Goal: Task Accomplishment & Management: Use online tool/utility

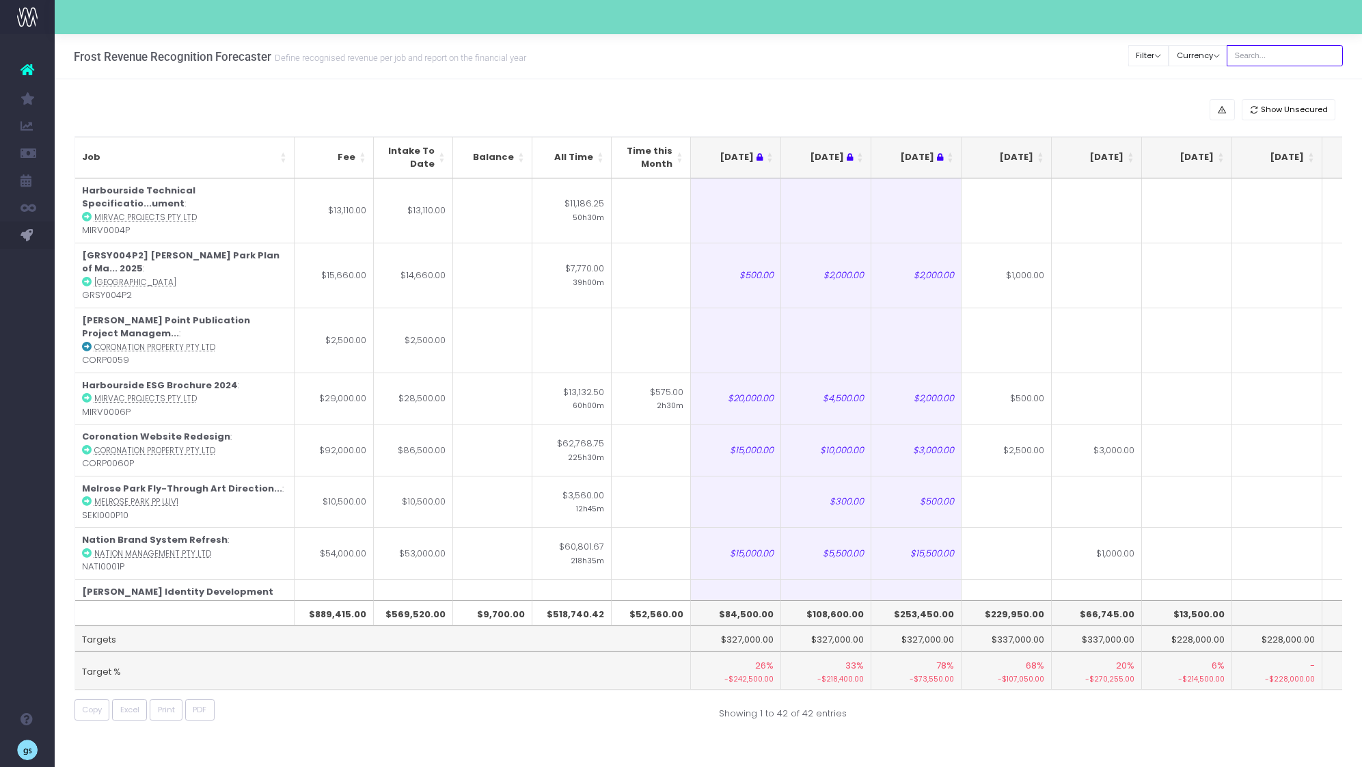
click at [1270, 55] on input "text" at bounding box center [1285, 55] width 116 height 21
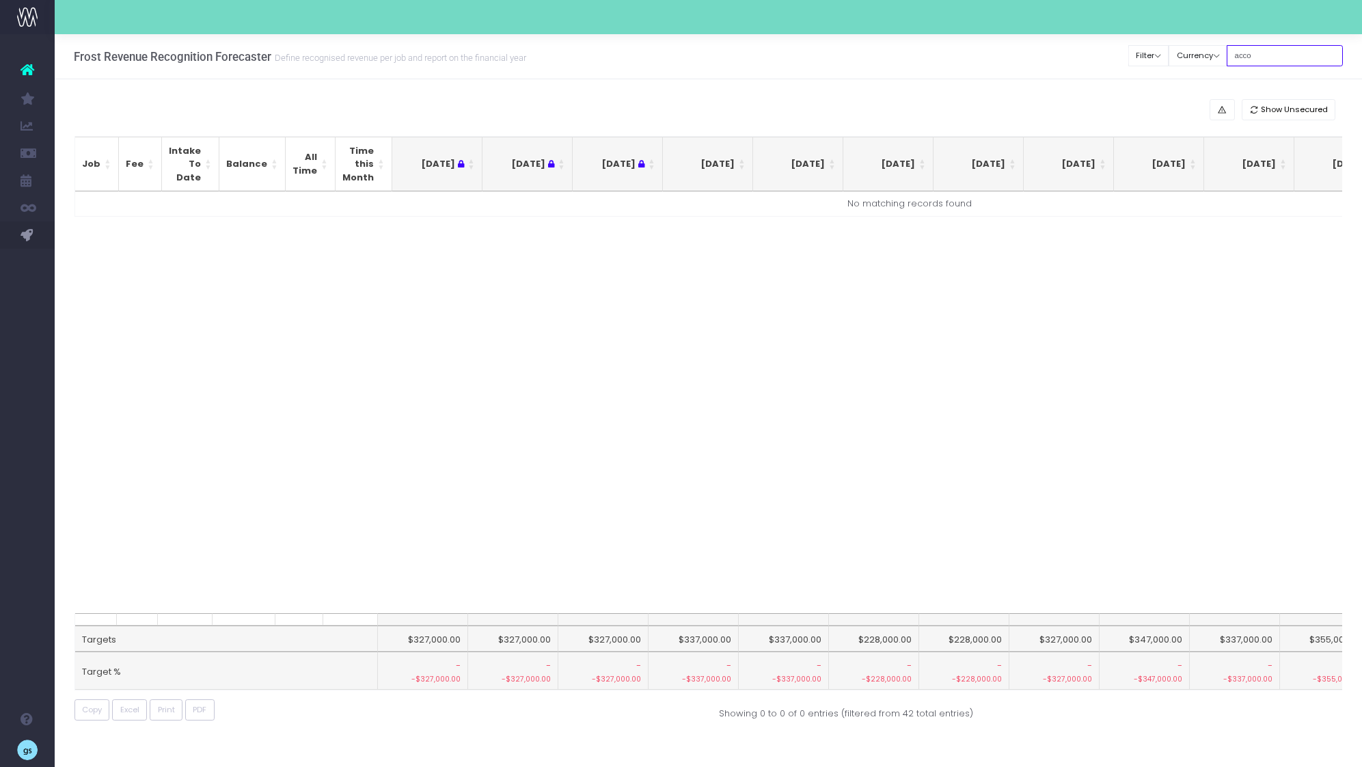
type input "accor"
click at [1257, 53] on input "accor" at bounding box center [1285, 55] width 116 height 21
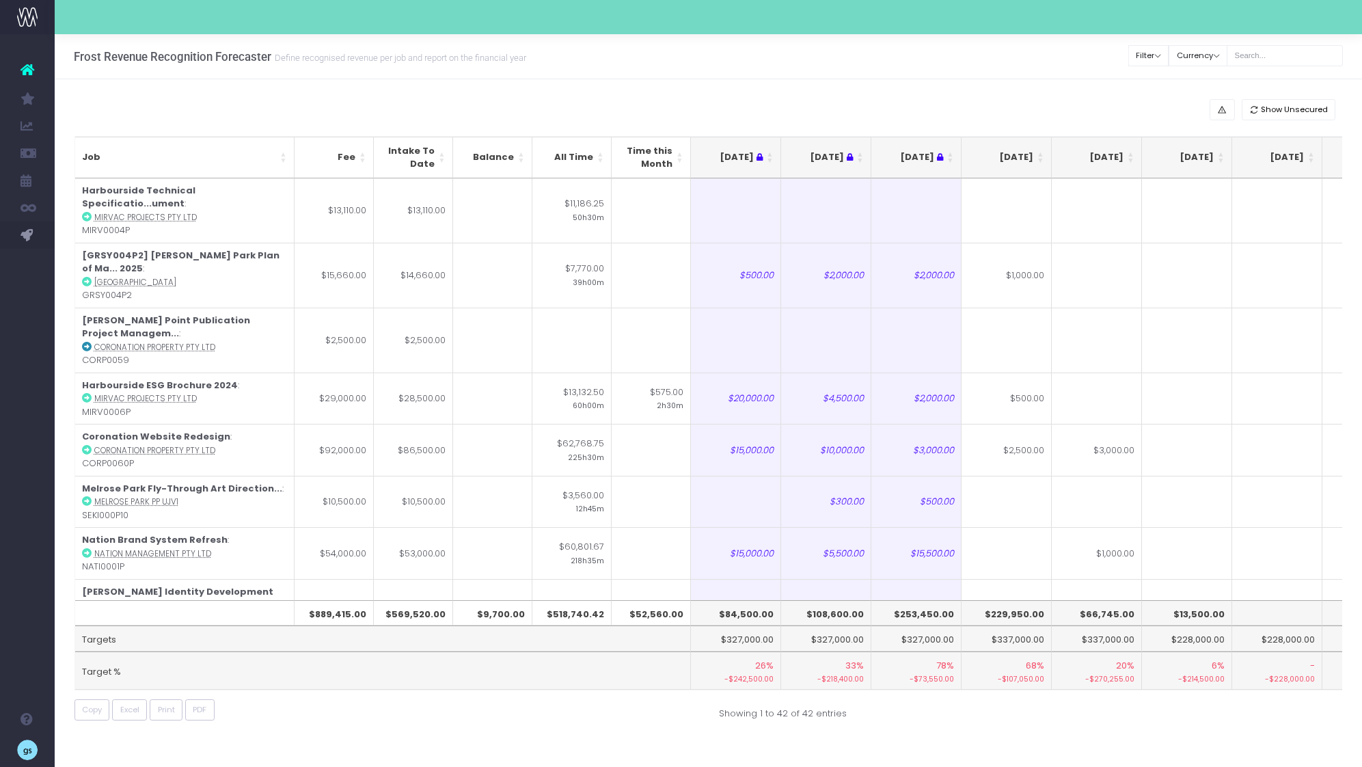
click at [1040, 154] on th "[DATE]" at bounding box center [1006, 158] width 90 height 42
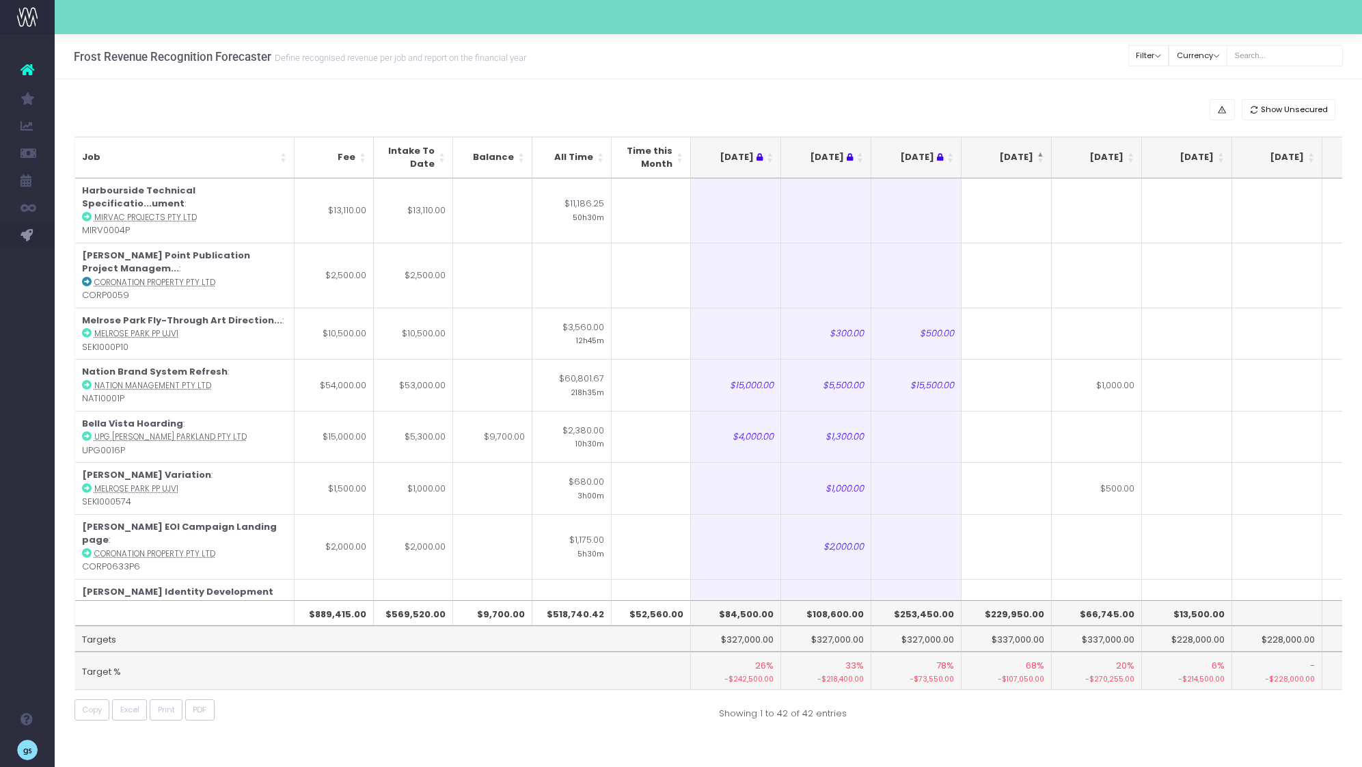
click at [1040, 154] on th "[DATE]" at bounding box center [1006, 158] width 90 height 42
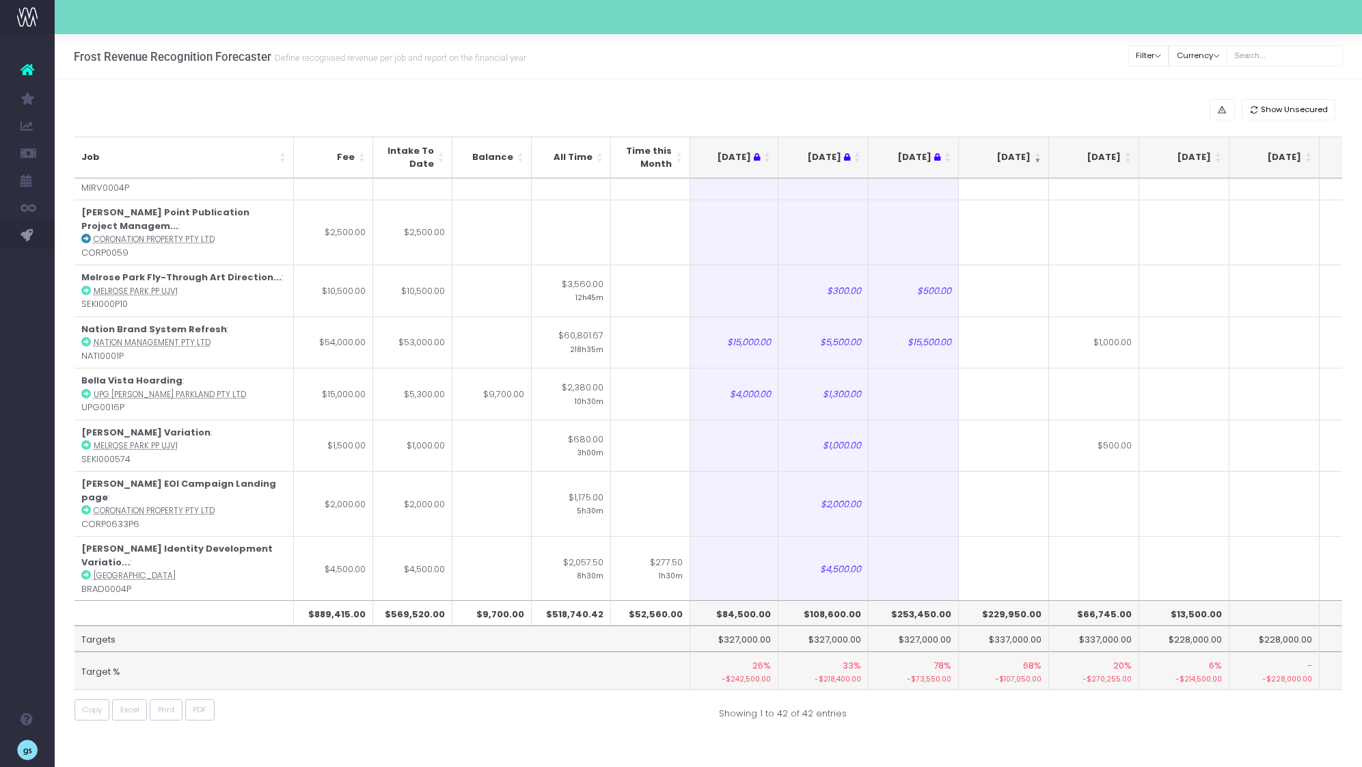
scroll to position [1710, 3]
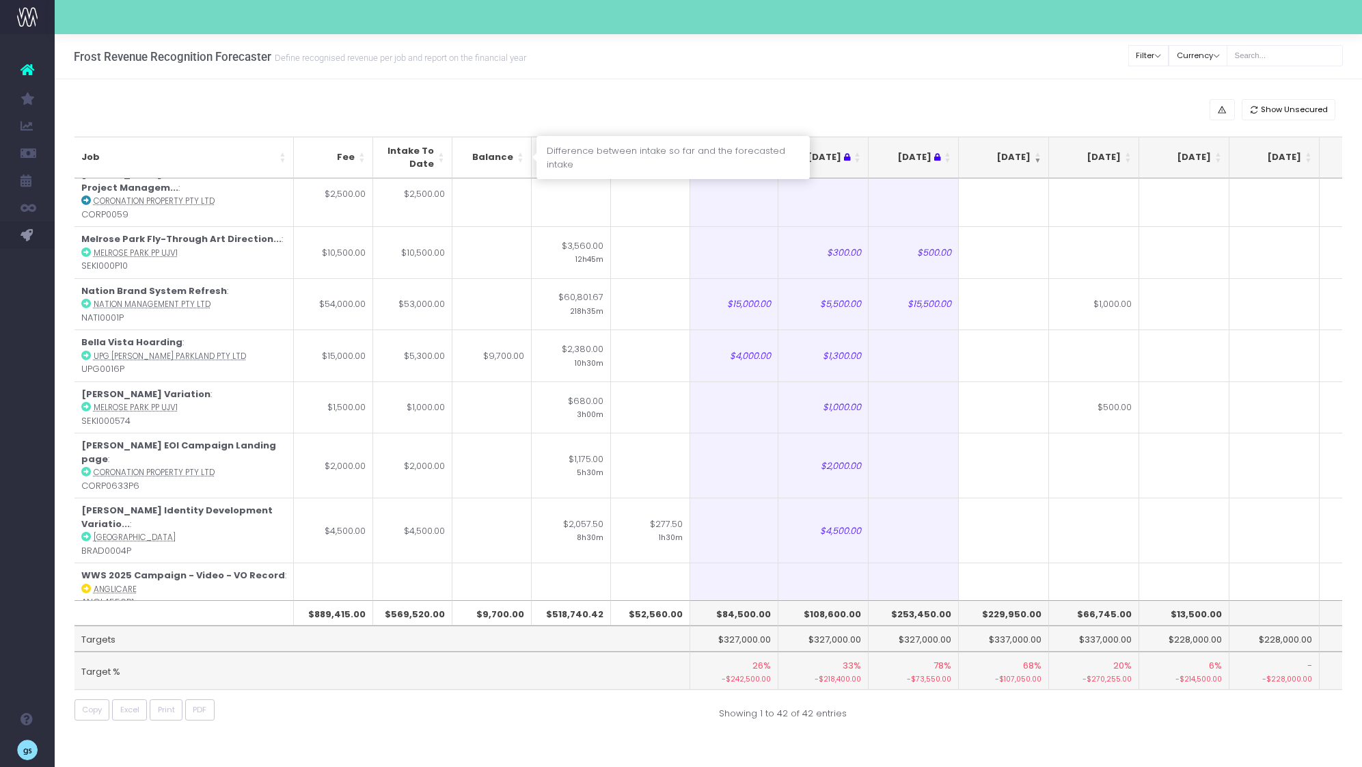
click at [520, 154] on th "Balance" at bounding box center [491, 158] width 79 height 42
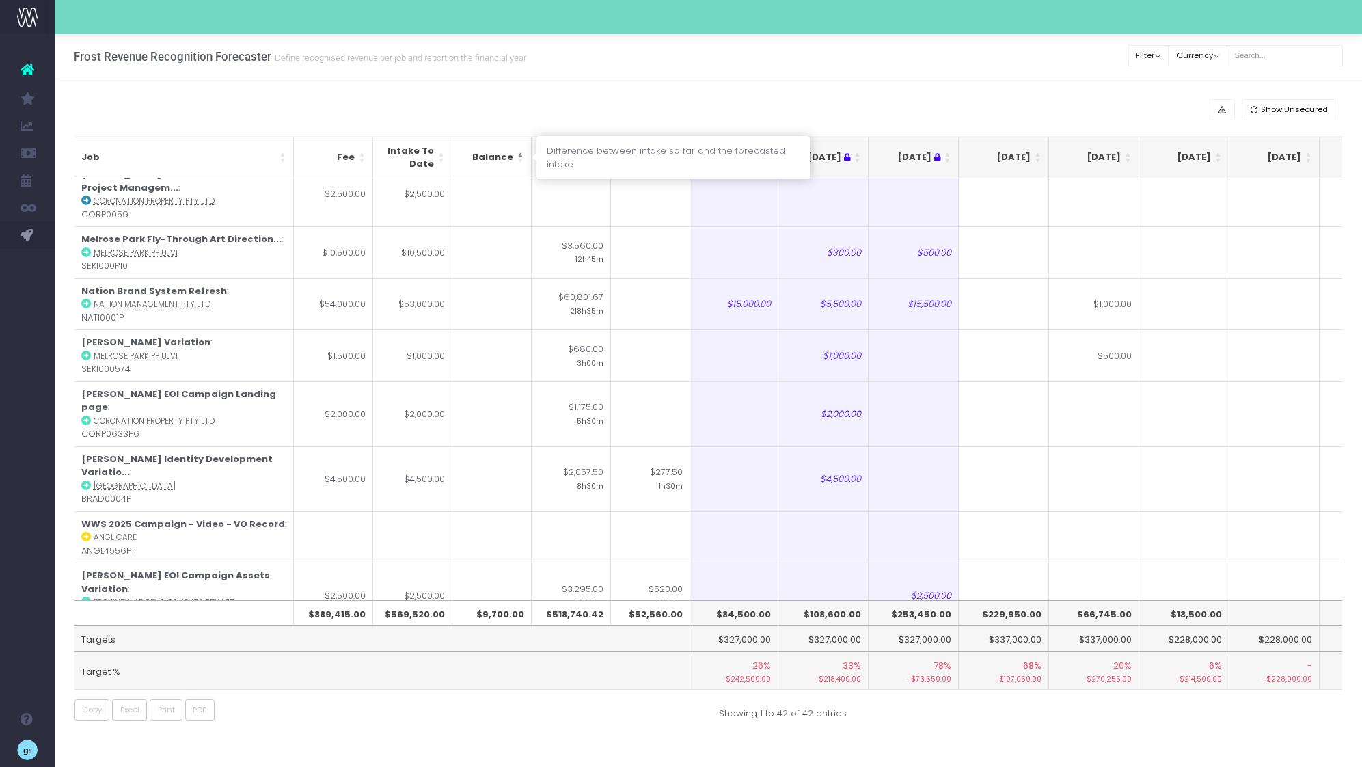
scroll to position [0, 3]
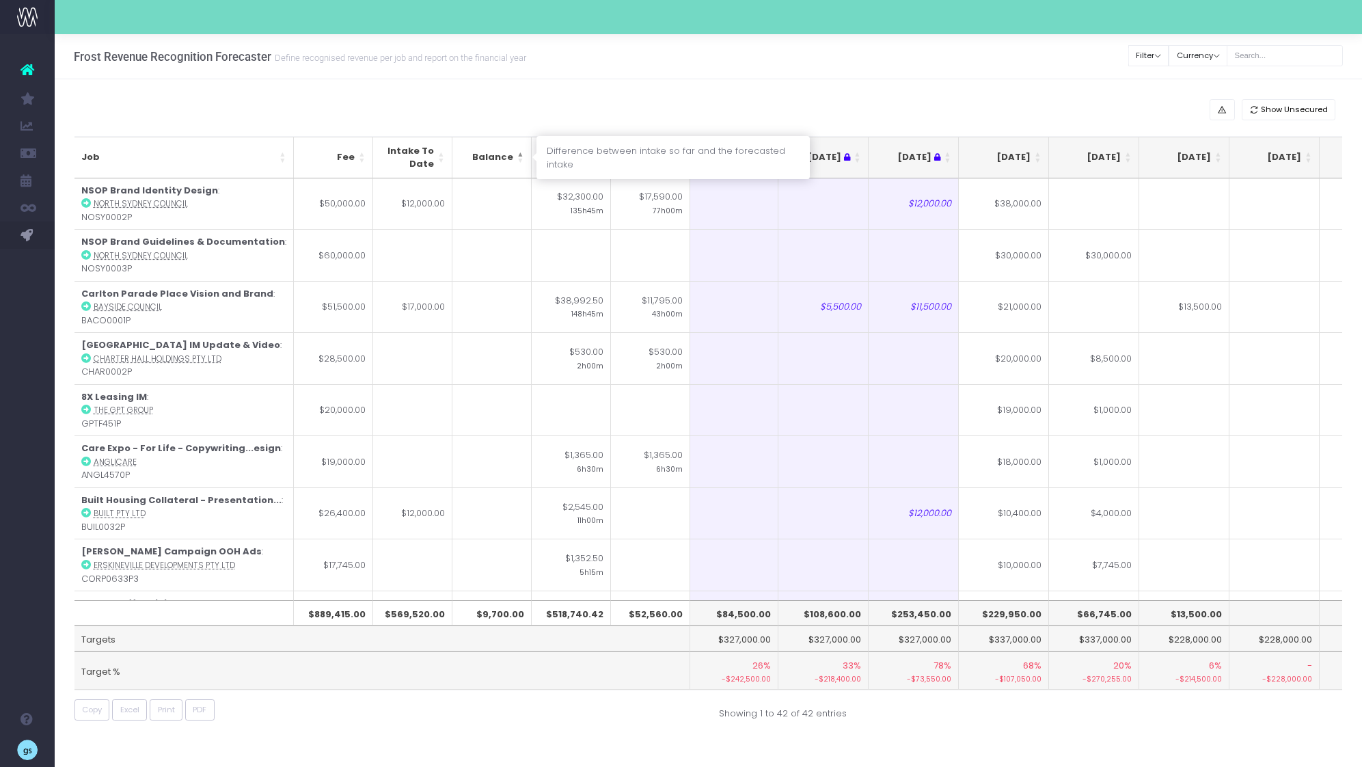
click at [520, 154] on th "Balance" at bounding box center [491, 158] width 79 height 42
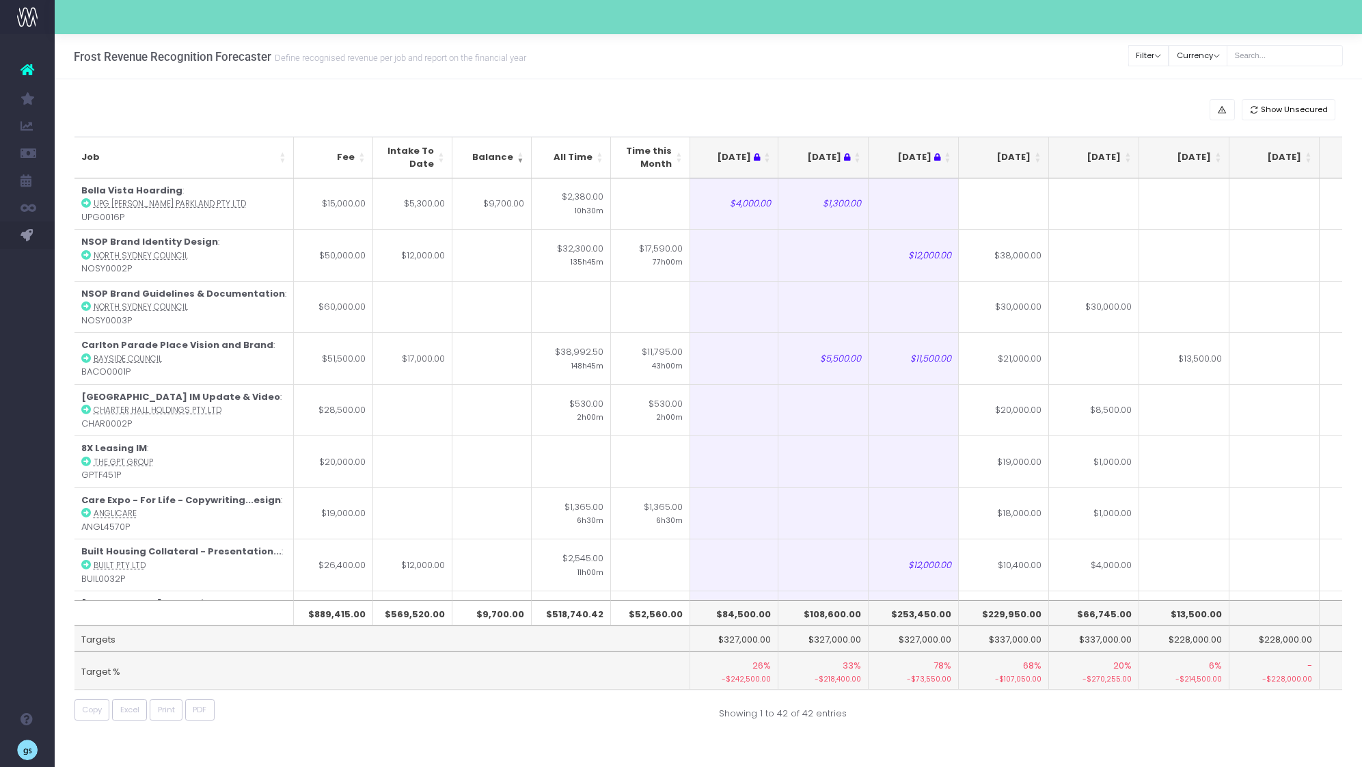
click at [672, 53] on div "Frost Revenue Recognition Forecaster Define recognised revenue per job and repo…" at bounding box center [708, 56] width 1307 height 45
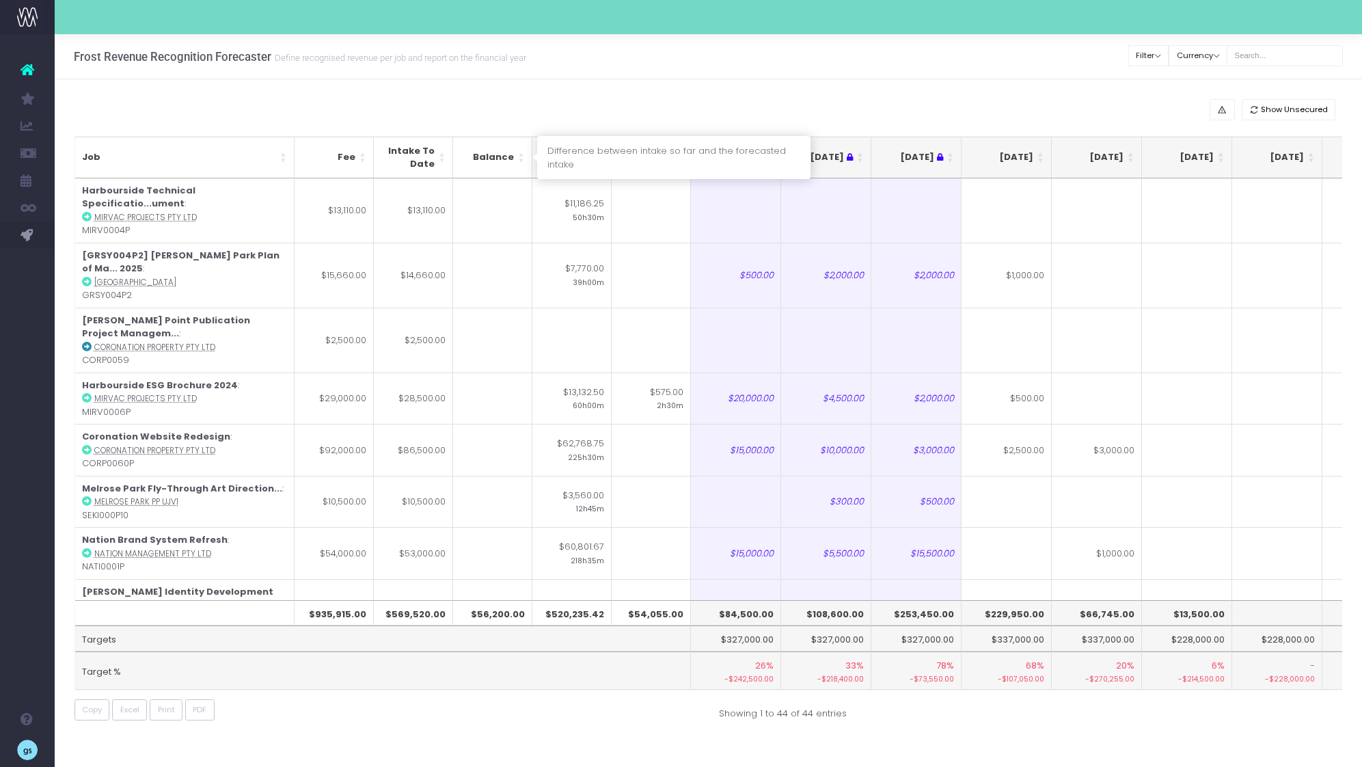
click at [521, 153] on th "Balance" at bounding box center [492, 158] width 79 height 42
click at [520, 152] on th "Balance" at bounding box center [492, 158] width 79 height 42
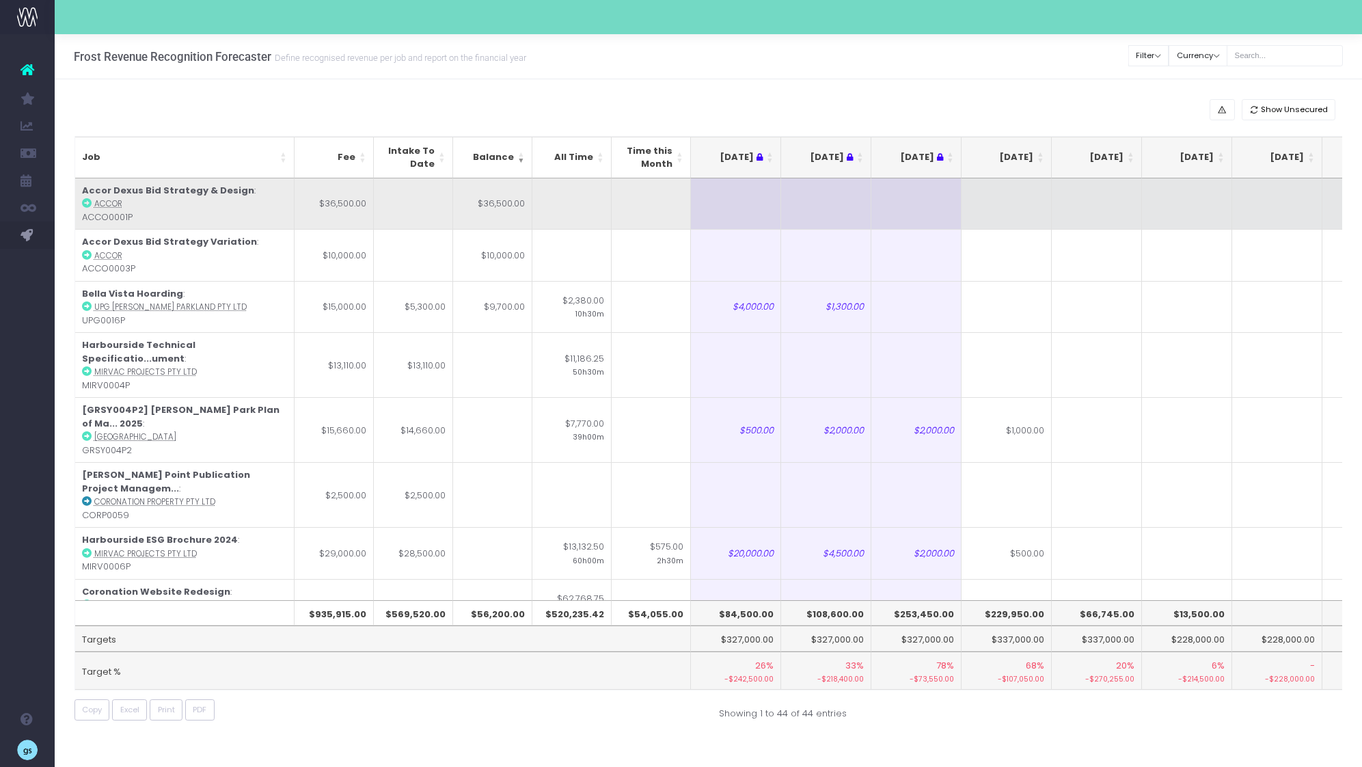
click at [568, 199] on td at bounding box center [571, 203] width 79 height 51
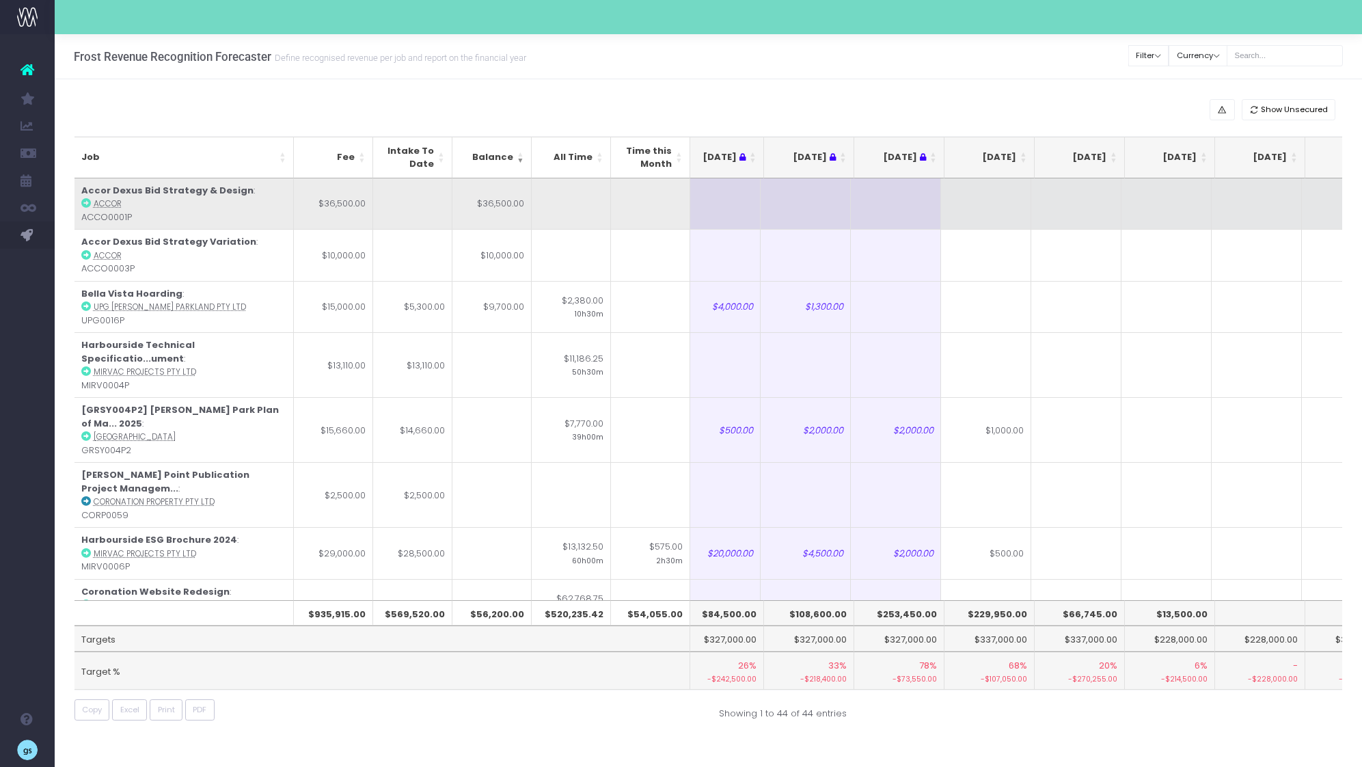
scroll to position [0, 20]
click at [989, 208] on td at bounding box center [986, 203] width 90 height 51
type input "6500"
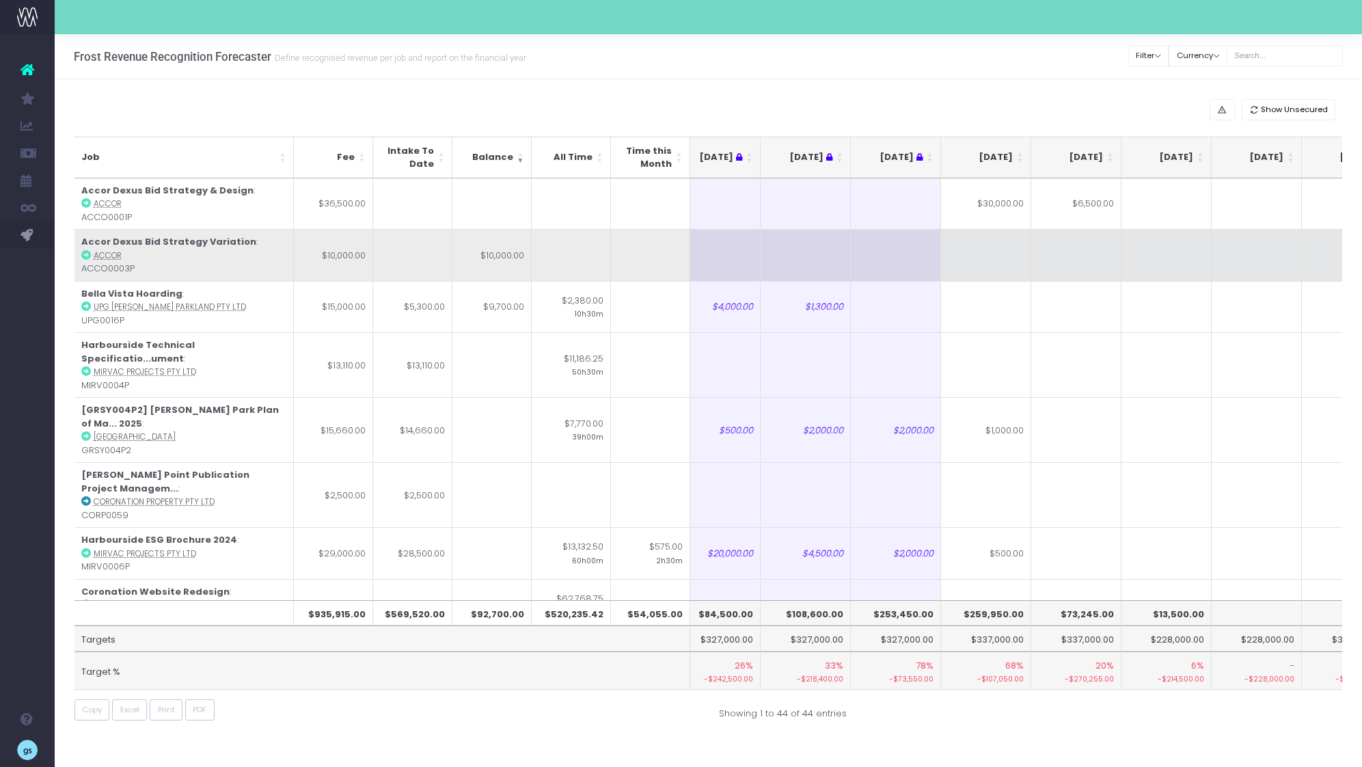
click at [985, 257] on td at bounding box center [986, 255] width 90 height 52
type input "10000"
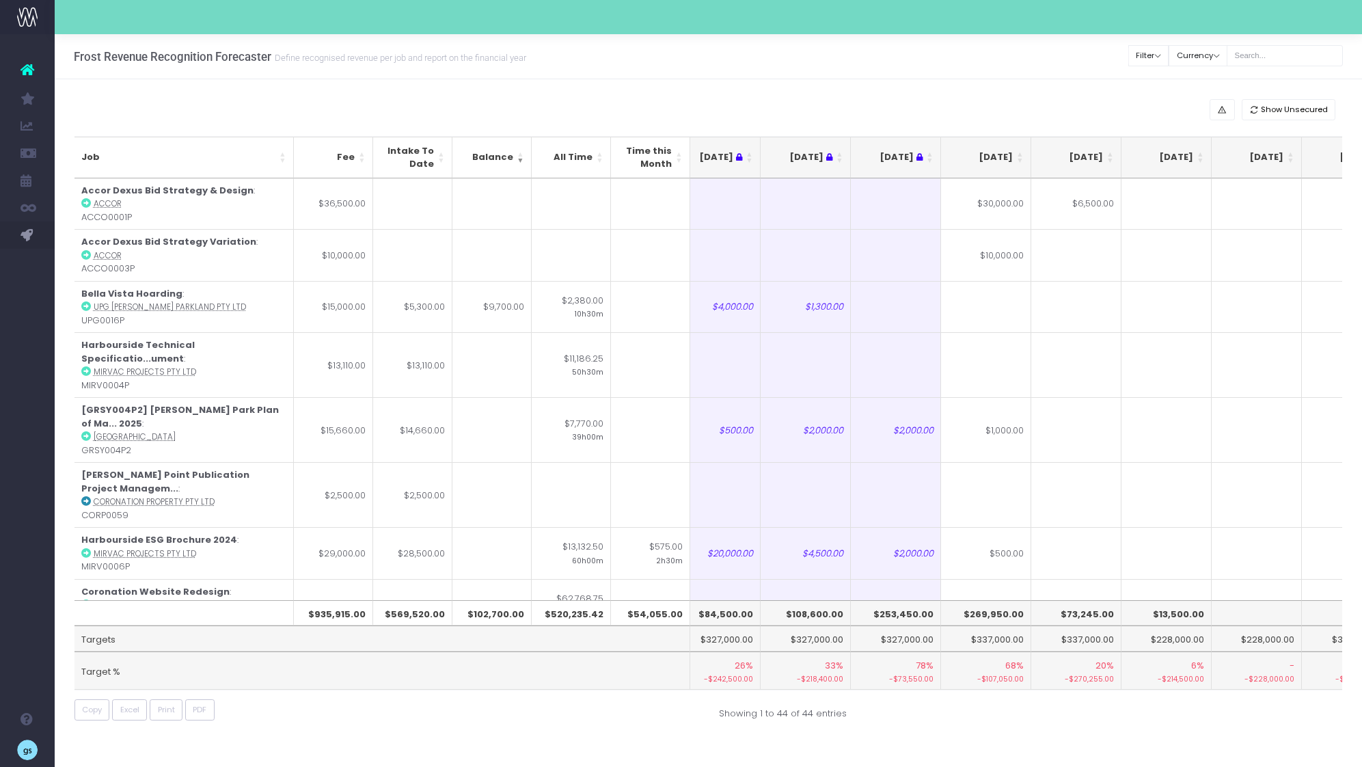
click at [825, 118] on div "Show Unsecured" at bounding box center [708, 109] width 1268 height 21
click at [1020, 154] on th "[DATE]" at bounding box center [986, 158] width 90 height 42
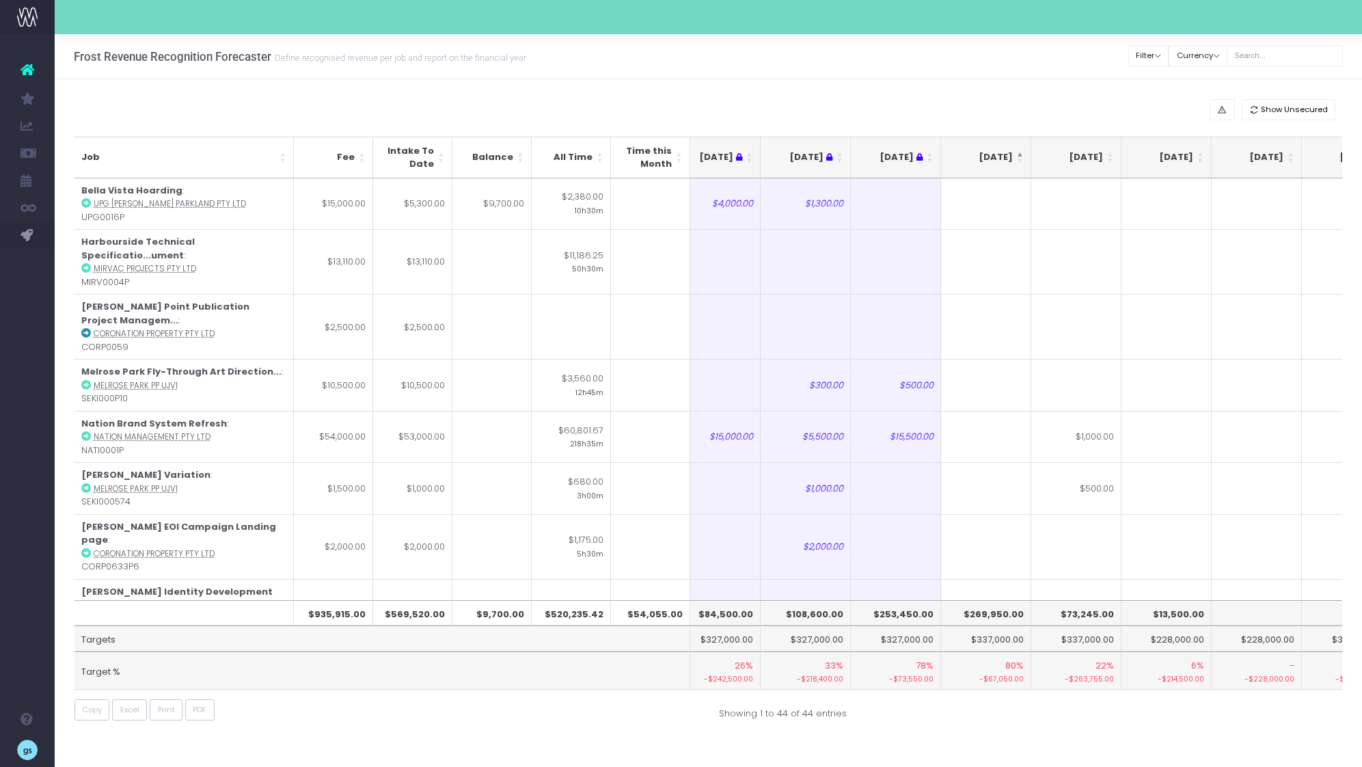
click at [1020, 154] on th "[DATE]" at bounding box center [986, 158] width 90 height 42
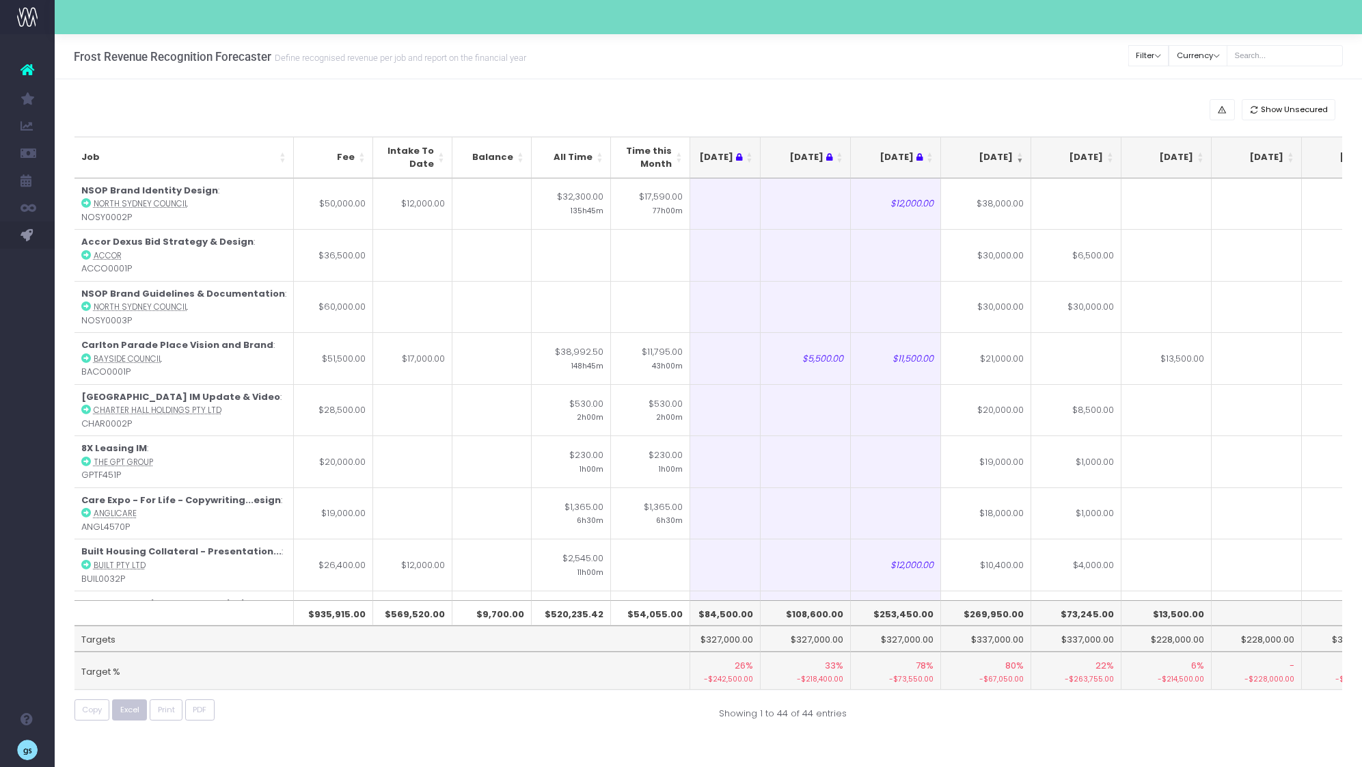
click at [131, 710] on span "Excel" at bounding box center [129, 710] width 19 height 12
